Goal: Task Accomplishment & Management: Manage account settings

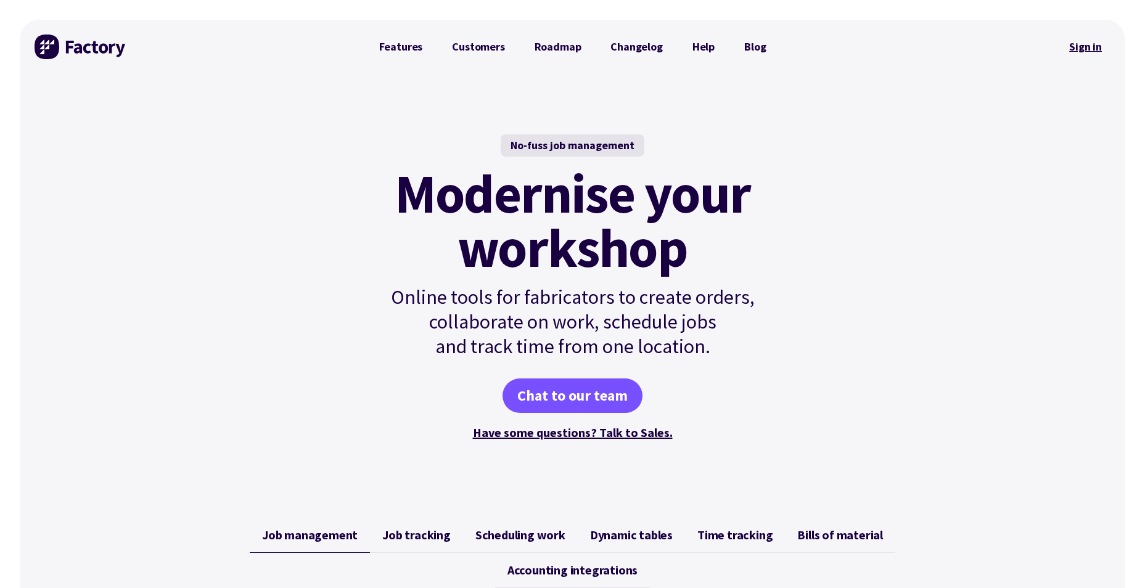
click at [1097, 44] on link "Sign in" at bounding box center [1086, 47] width 50 height 28
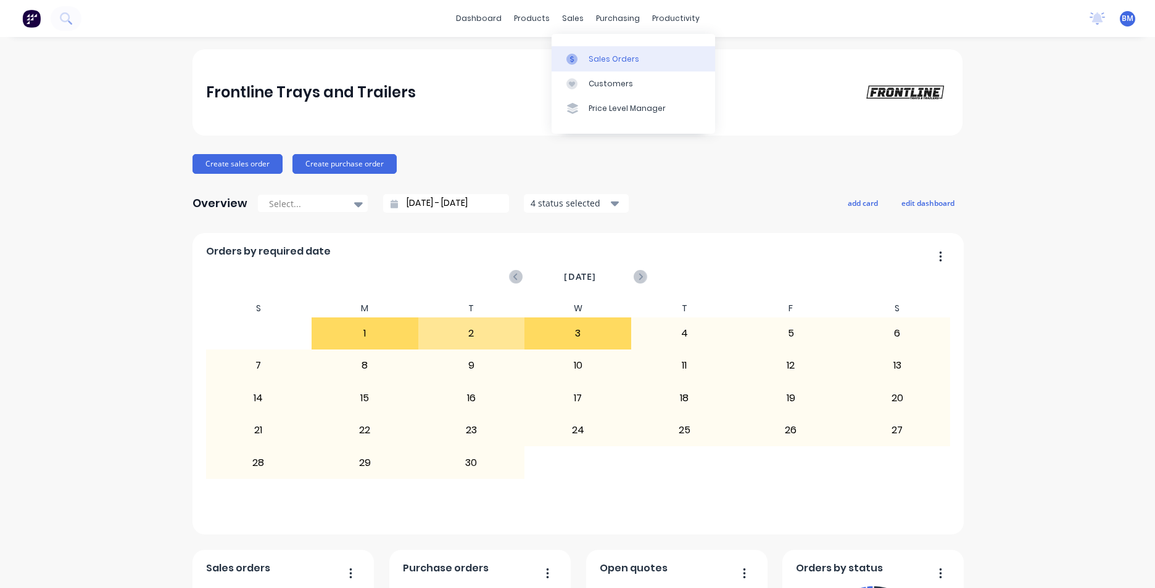
click at [646, 51] on link "Sales Orders" at bounding box center [632, 58] width 163 height 25
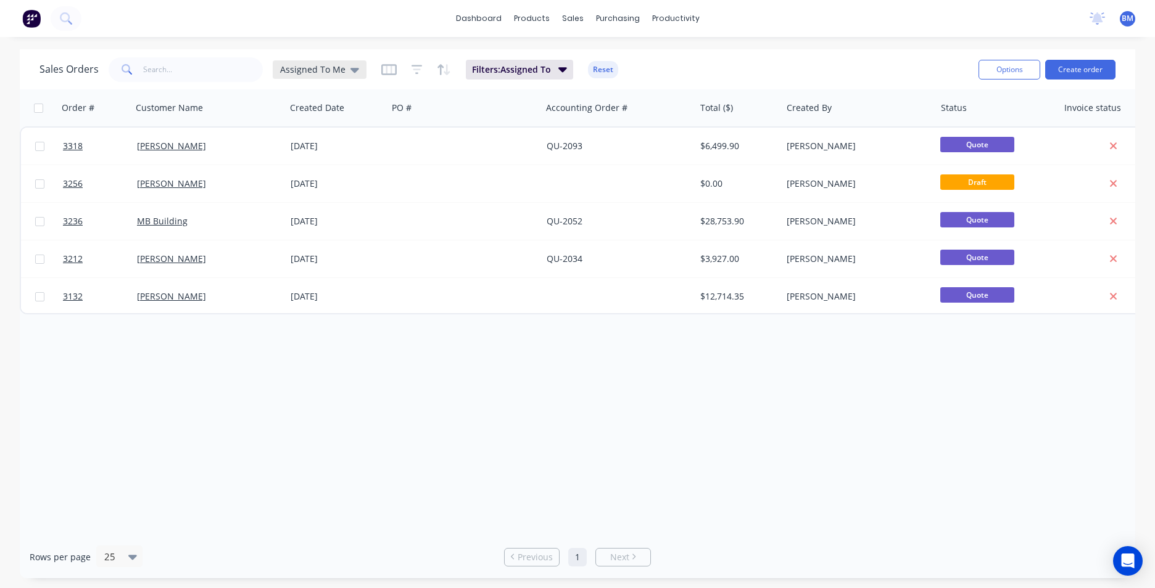
click at [344, 70] on div "Assigned To Me" at bounding box center [319, 69] width 79 height 11
click at [330, 182] on div "None edit" at bounding box center [358, 174] width 165 height 25
click at [282, 178] on button "None" at bounding box center [346, 175] width 141 height 14
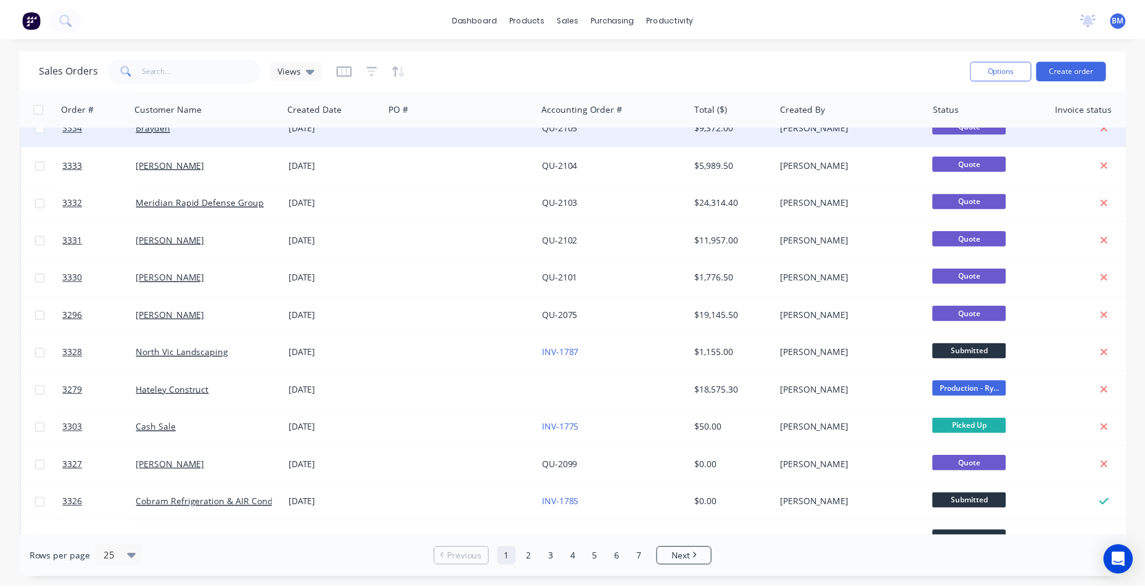
scroll to position [247, 0]
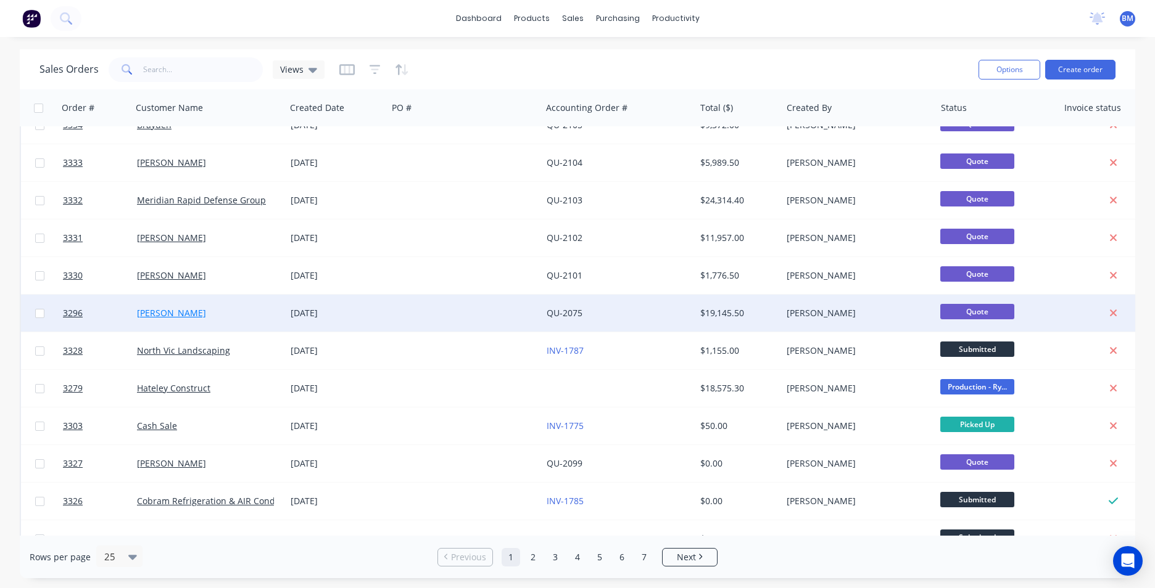
click at [186, 314] on link "[PERSON_NAME]" at bounding box center [171, 313] width 69 height 12
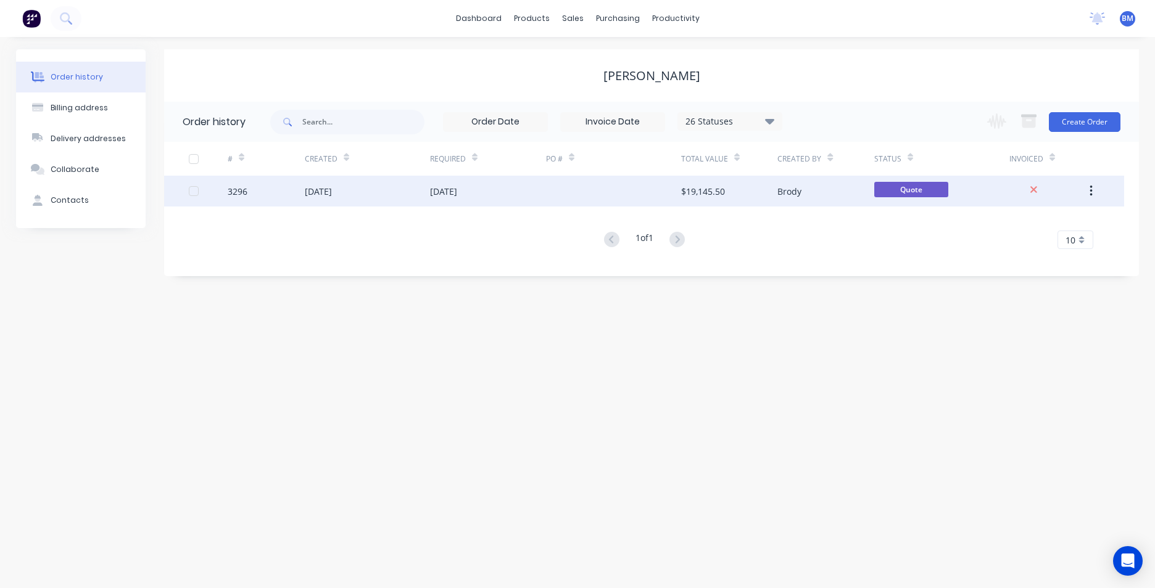
click at [362, 193] on div "[DATE]" at bounding box center [367, 191] width 125 height 31
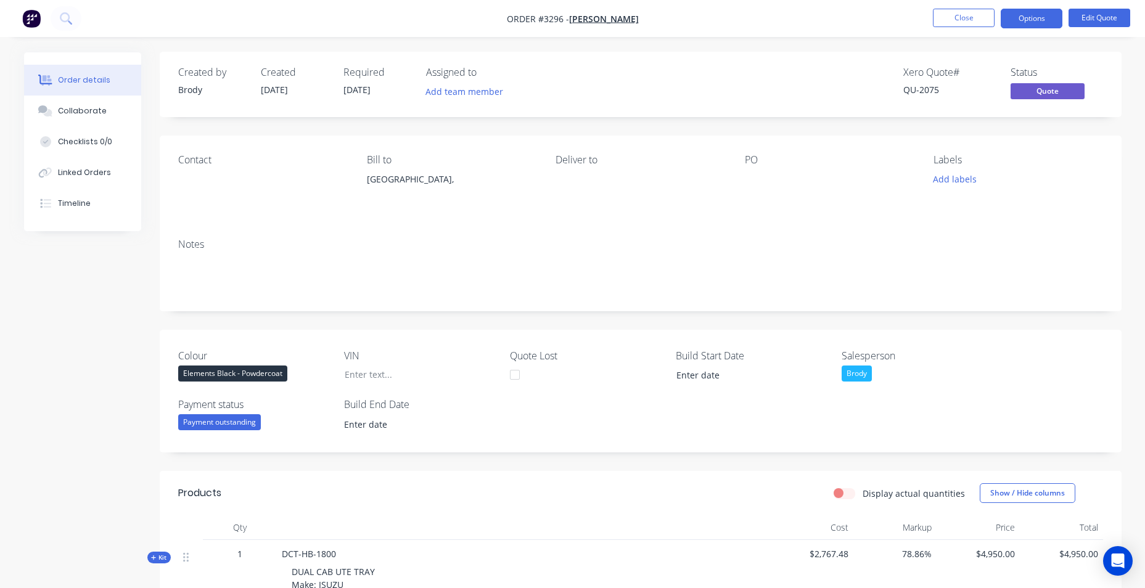
scroll to position [371, 0]
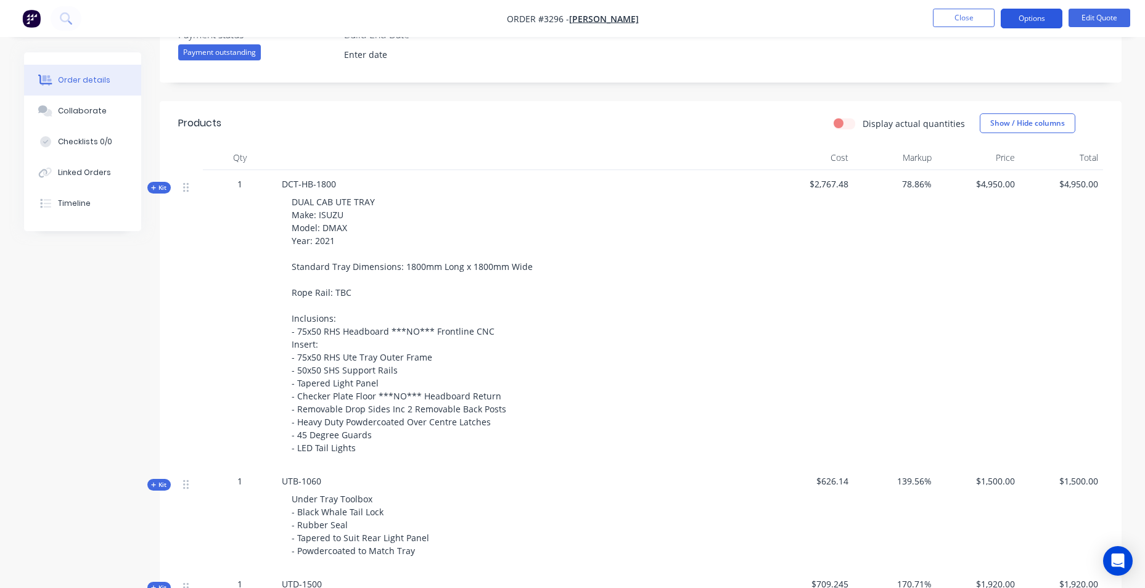
click at [1008, 21] on button "Options" at bounding box center [1032, 19] width 62 height 20
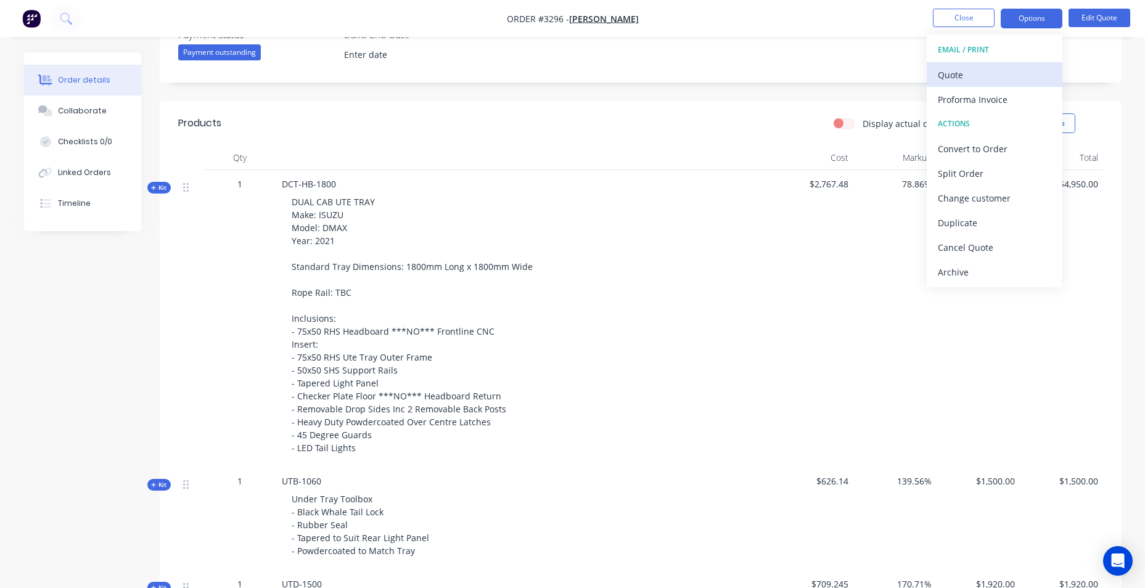
click at [977, 79] on div "Quote" at bounding box center [994, 75] width 113 height 18
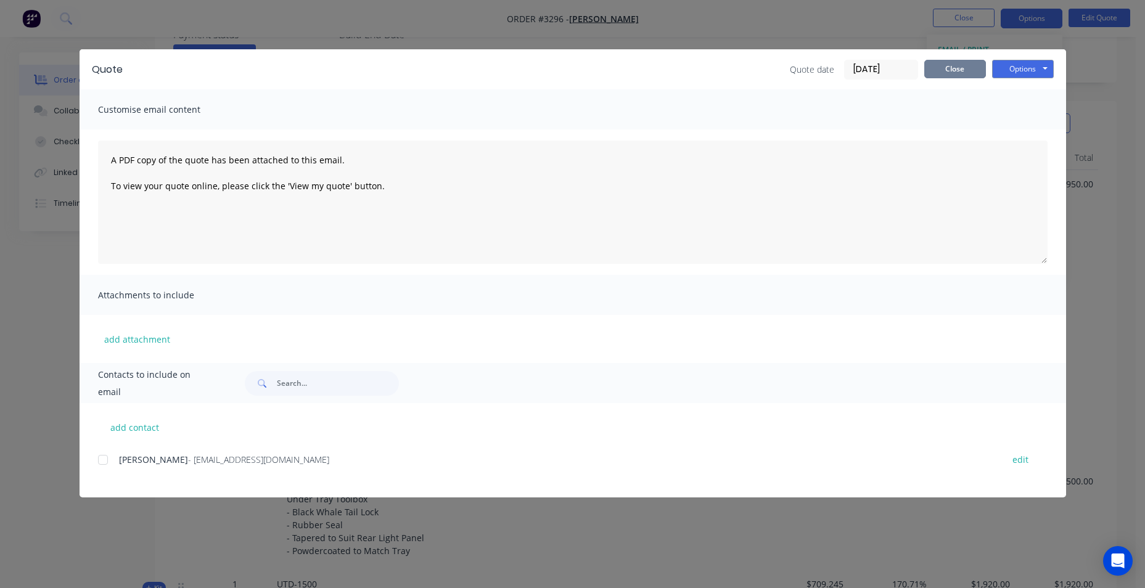
click at [958, 62] on button "Close" at bounding box center [956, 69] width 62 height 19
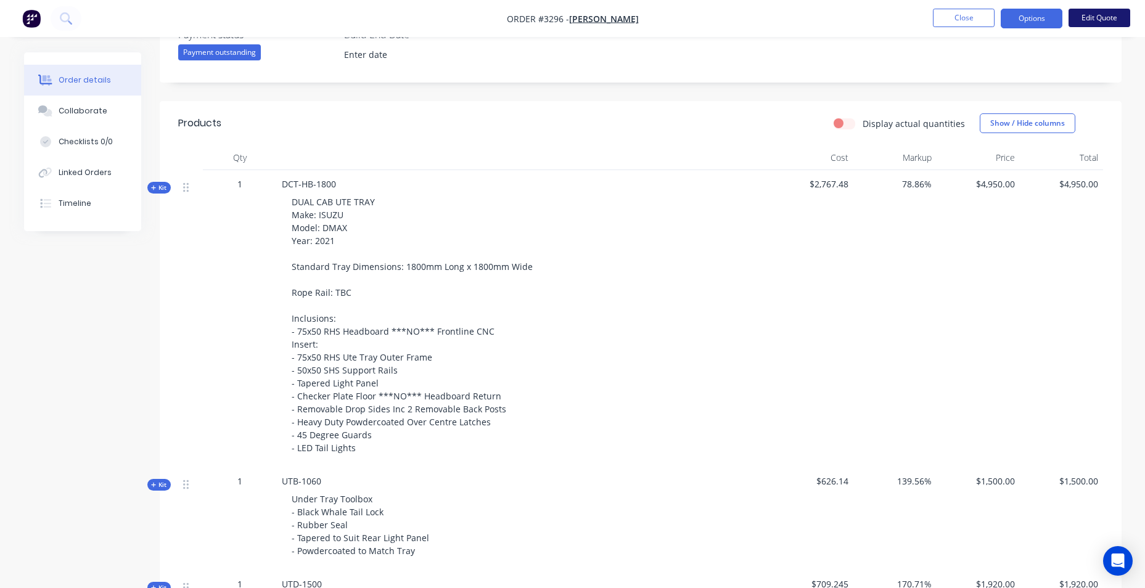
click at [1099, 21] on button "Edit Quote" at bounding box center [1100, 18] width 62 height 19
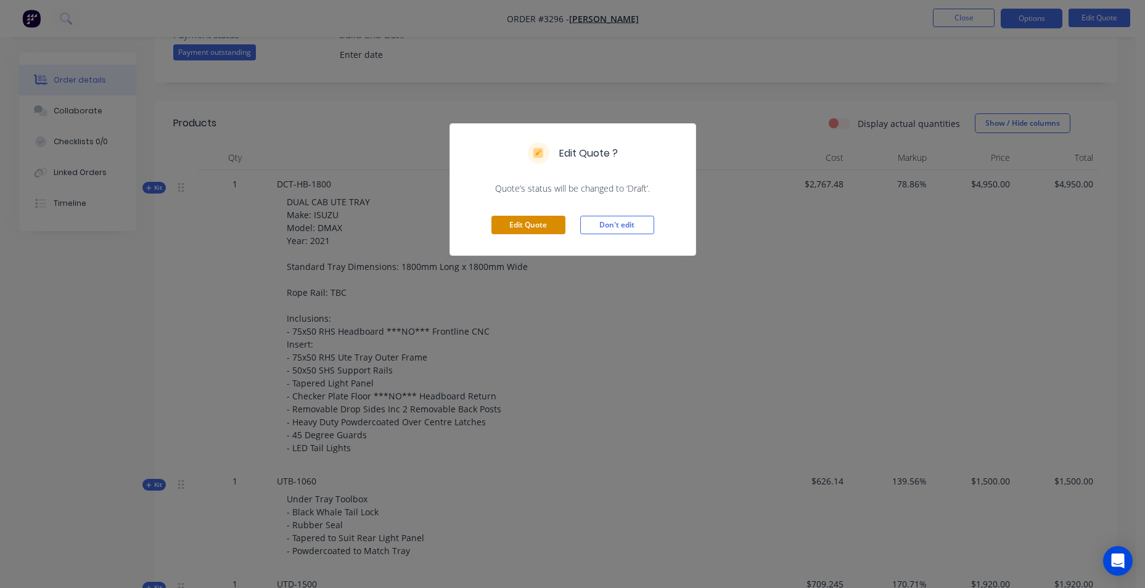
click at [532, 224] on button "Edit Quote" at bounding box center [529, 225] width 74 height 19
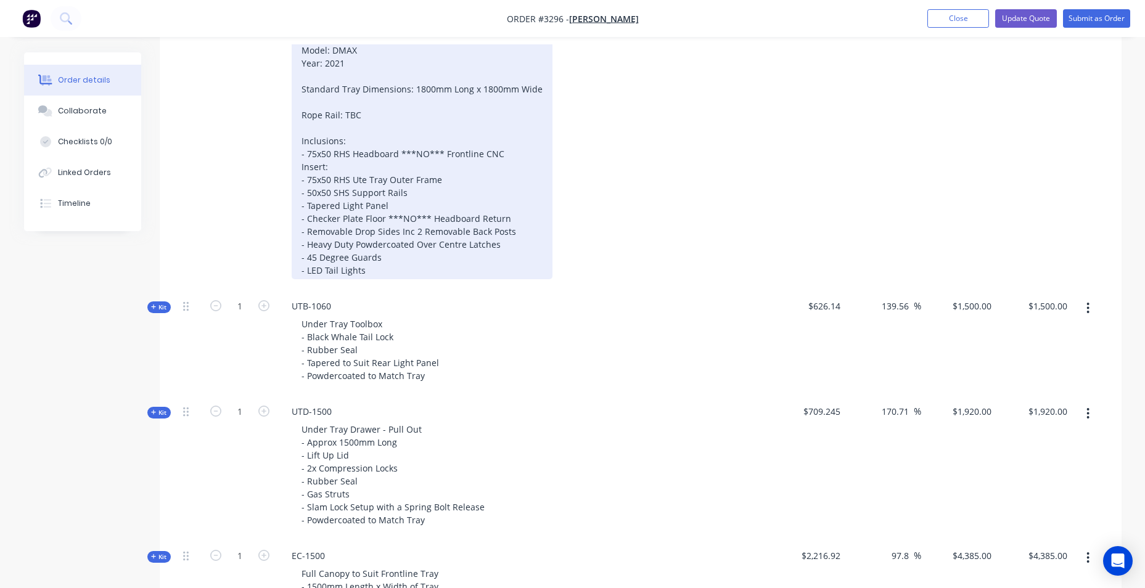
scroll to position [617, 0]
